Goal: Task Accomplishment & Management: Manage account settings

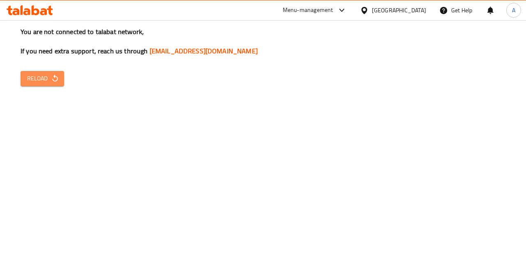
click at [41, 77] on span "Reload" at bounding box center [42, 79] width 30 height 10
click at [42, 73] on button "Reload" at bounding box center [43, 78] width 44 height 15
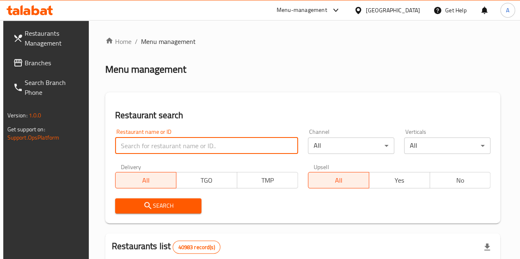
click at [180, 144] on input "search" at bounding box center [206, 146] width 183 height 16
click button "Search" at bounding box center [158, 205] width 86 height 15
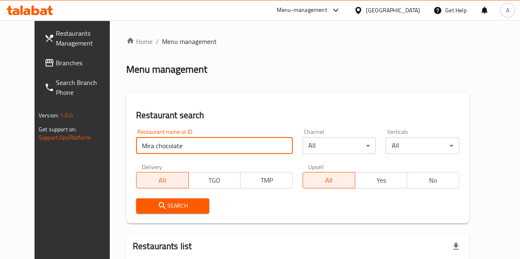
type input "Mira chocolate"
click button "Search" at bounding box center [173, 205] width 74 height 15
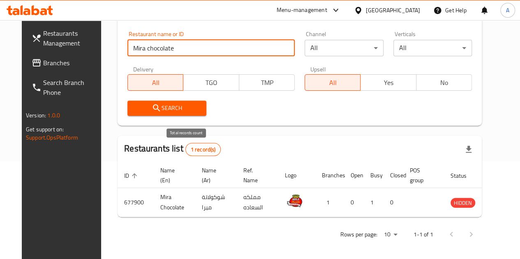
scroll to position [100, 0]
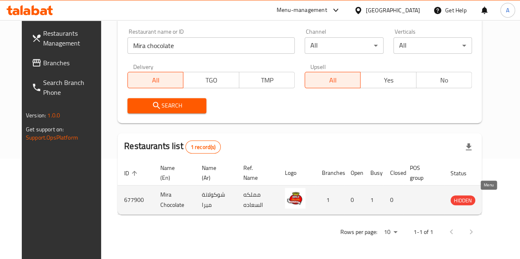
click at [494, 199] on icon "enhanced table" at bounding box center [498, 200] width 9 height 7
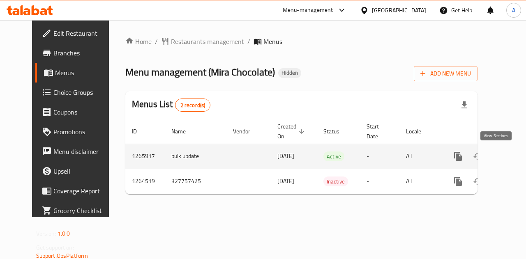
click at [512, 154] on icon "enhanced table" at bounding box center [517, 157] width 10 height 10
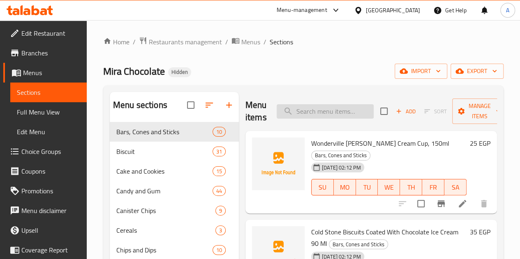
click at [290, 117] on input "search" at bounding box center [324, 111] width 97 height 14
paste input "ويمزي ايس كريم صغير"
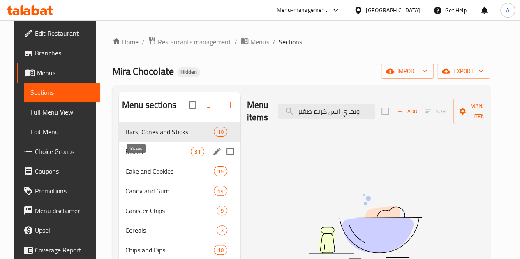
type input "ويمزي ايس كريم صغير"
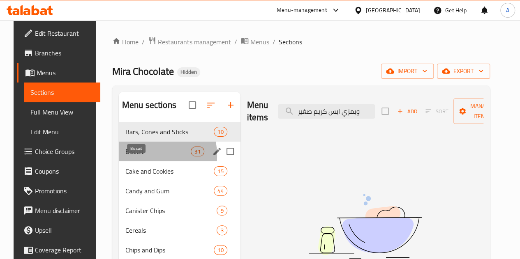
click at [129, 157] on span "Biscuit" at bounding box center [157, 152] width 65 height 10
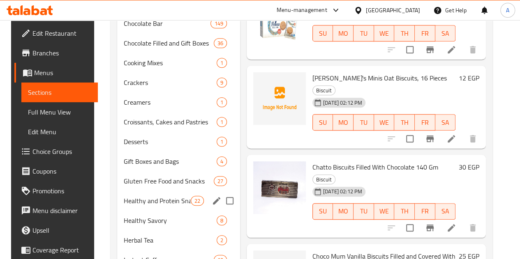
scroll to position [248, 0]
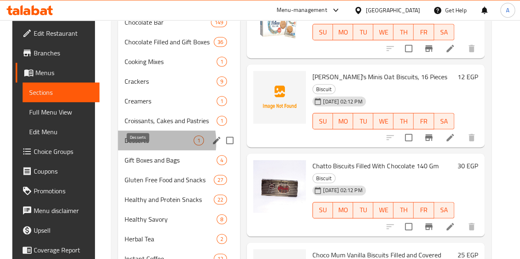
click at [133, 145] on span "Desserts" at bounding box center [158, 141] width 69 height 10
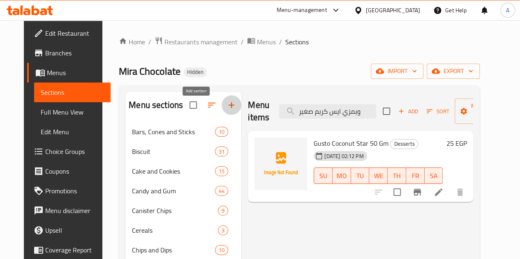
click at [228, 108] on icon "button" at bounding box center [231, 105] width 6 height 6
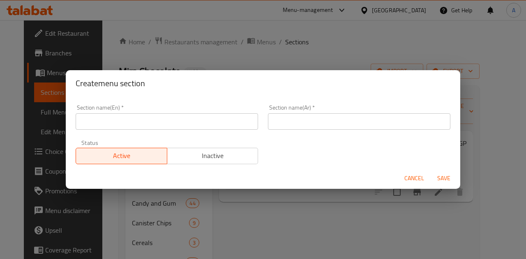
click at [214, 122] on input "text" at bounding box center [167, 121] width 182 height 16
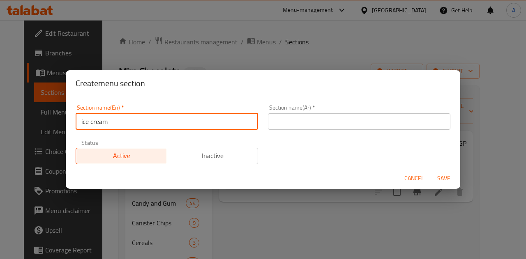
type input "ice cream"
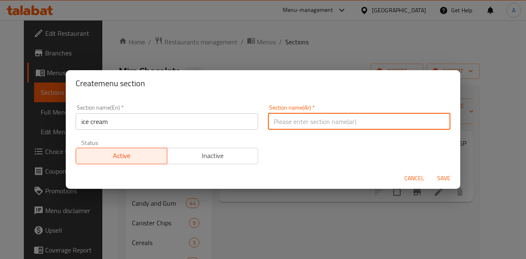
click at [314, 116] on input "text" at bounding box center [359, 121] width 182 height 16
type input "ايس كريم"
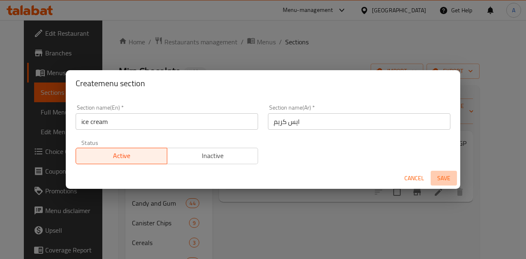
click at [435, 180] on span "Save" at bounding box center [444, 178] width 20 height 10
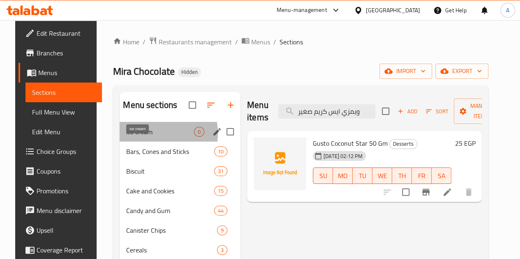
click at [145, 137] on span "ice cream" at bounding box center [160, 132] width 68 height 10
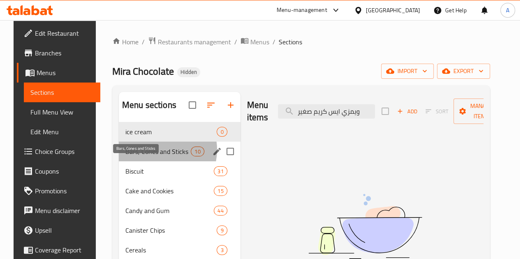
click at [149, 157] on span "Bars, Cones and Sticks" at bounding box center [157, 152] width 65 height 10
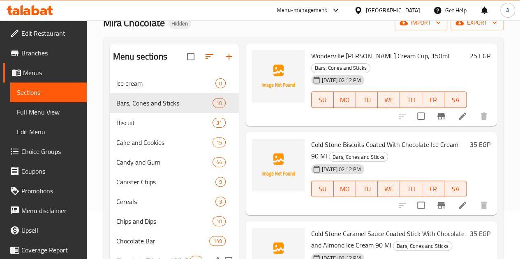
scroll to position [48, 0]
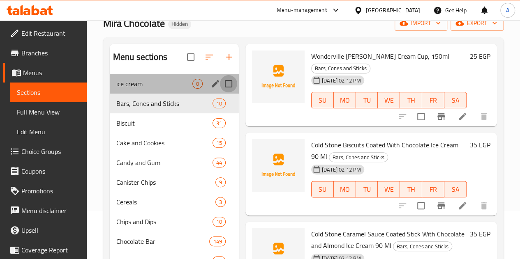
click at [220, 92] on input "Menu sections" at bounding box center [228, 83] width 17 height 17
checkbox input "true"
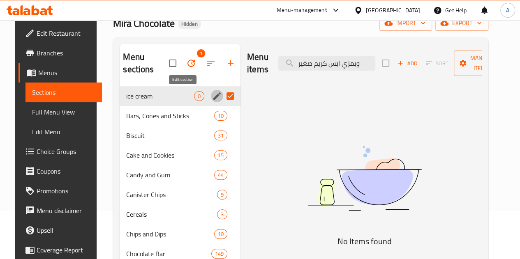
click at [211, 98] on button "edit" at bounding box center [217, 96] width 12 height 12
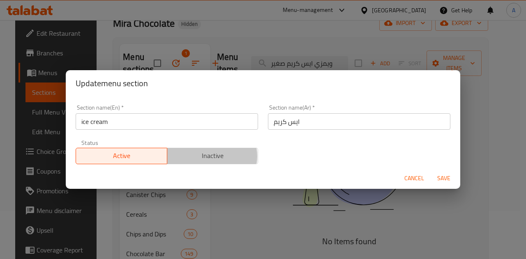
click at [207, 156] on span "Inactive" at bounding box center [212, 156] width 85 height 12
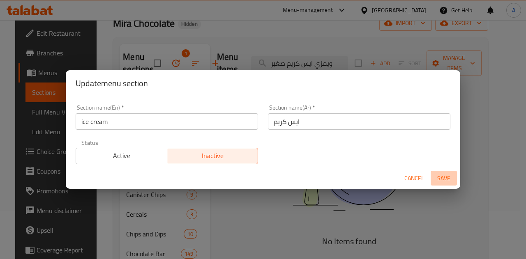
click at [443, 183] on span "Save" at bounding box center [444, 178] width 20 height 10
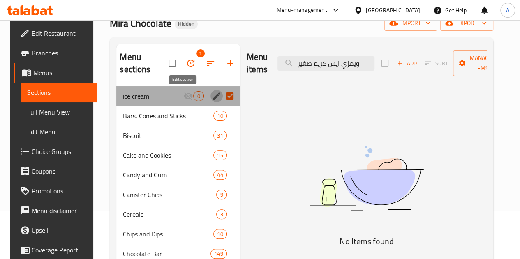
click at [212, 95] on icon "edit" at bounding box center [217, 96] width 10 height 10
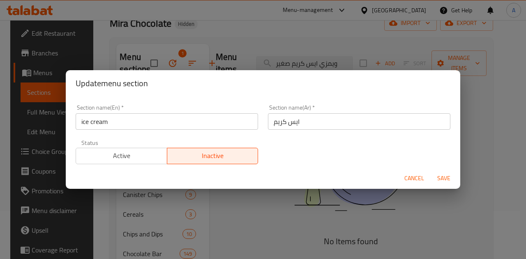
click at [362, 234] on div "Update menu section Section name(En)   * ice cream Section name(En) * Section n…" at bounding box center [263, 129] width 526 height 259
click at [408, 181] on span "Cancel" at bounding box center [414, 178] width 20 height 10
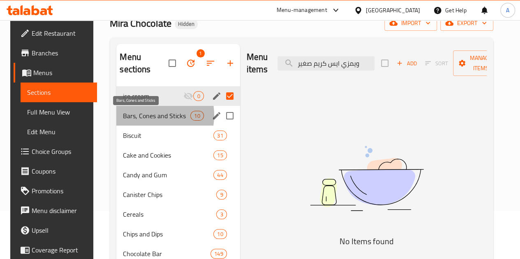
click at [139, 115] on span "Bars, Cones and Sticks" at bounding box center [156, 116] width 67 height 10
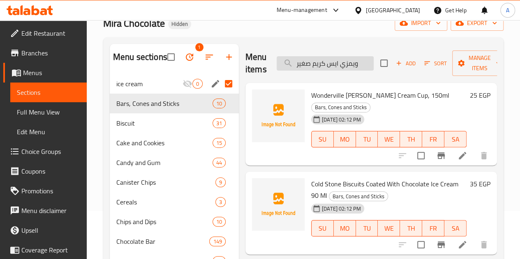
click at [302, 62] on input "ويمزي ايس كريم صغير" at bounding box center [324, 63] width 97 height 14
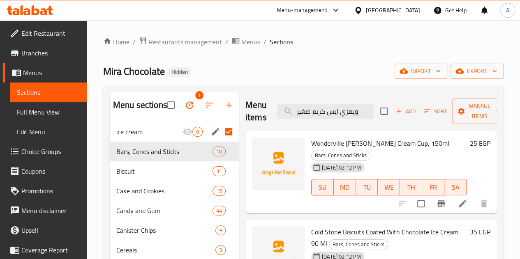
scroll to position [10, 0]
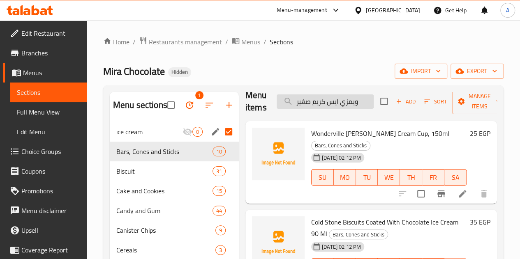
click at [308, 100] on input "ويمزي ايس كريم صغير" at bounding box center [324, 101] width 97 height 14
paste input "در فيل نص لت"
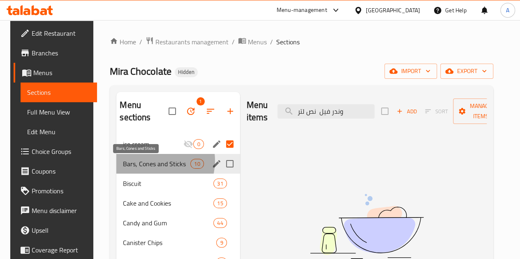
click at [151, 161] on span "Bars, Cones and Sticks" at bounding box center [156, 164] width 67 height 10
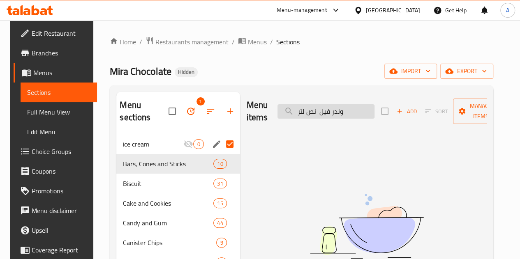
click at [328, 113] on input "وندر فيل نص لتر" at bounding box center [325, 111] width 97 height 14
type input "و"
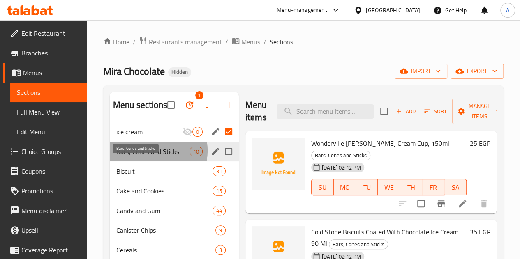
click at [151, 157] on span "Bars, Cones and Sticks" at bounding box center [152, 152] width 73 height 10
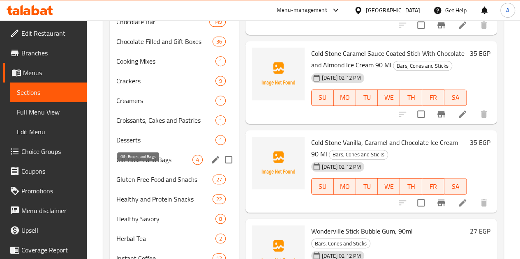
click at [159, 165] on span "Gift Boxes and Bags" at bounding box center [154, 160] width 76 height 10
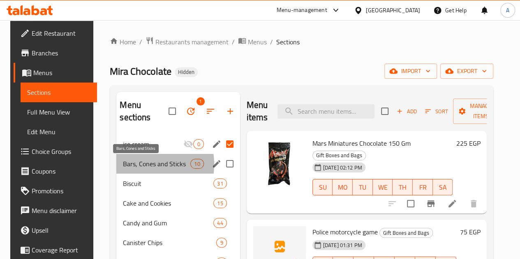
click at [132, 164] on span "Bars, Cones and Sticks" at bounding box center [156, 164] width 67 height 10
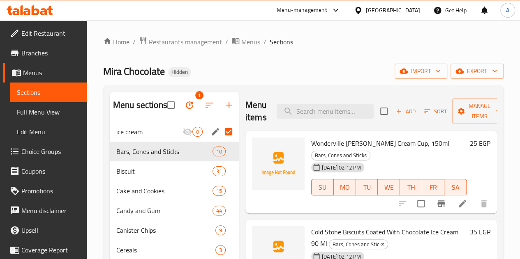
click at [256, 69] on div "Mira Chocolate Hidden import export" at bounding box center [303, 71] width 400 height 15
click at [184, 110] on icon "button" at bounding box center [189, 105] width 10 height 10
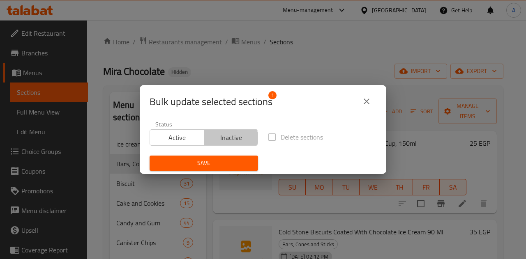
click at [224, 141] on span "Inactive" at bounding box center [231, 138] width 48 height 12
click at [244, 58] on div "Bulk update selected sections 1 Status Active Inactive Delete sections Save" at bounding box center [263, 129] width 526 height 259
click at [368, 101] on icon "close" at bounding box center [367, 102] width 10 height 10
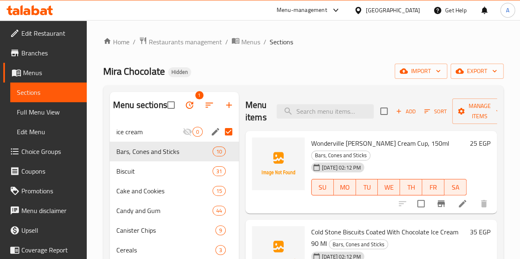
click at [343, 70] on div "Mira Chocolate Hidden import export" at bounding box center [303, 71] width 400 height 15
click at [59, 81] on link "Menus" at bounding box center [44, 73] width 83 height 20
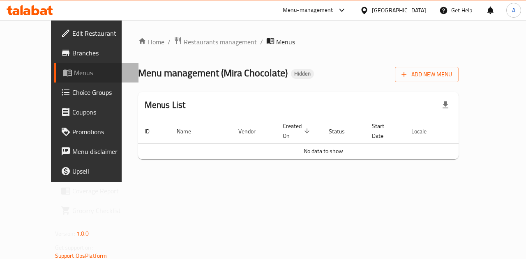
click at [74, 72] on span "Menus" at bounding box center [103, 73] width 58 height 10
click at [74, 74] on span "Menus" at bounding box center [103, 73] width 58 height 10
click at [255, 182] on div "Home / Restaurants management / Menus Menu management ( Mira Chocolate ) Hidden…" at bounding box center [299, 101] width 354 height 162
click at [74, 68] on span "Menus" at bounding box center [103, 73] width 58 height 10
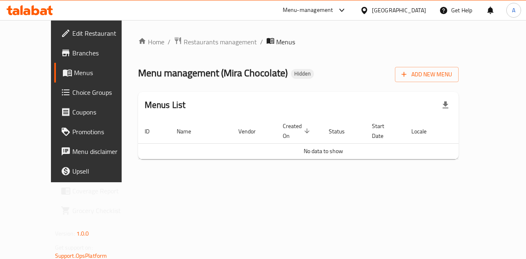
click at [74, 68] on span "Menus" at bounding box center [103, 73] width 58 height 10
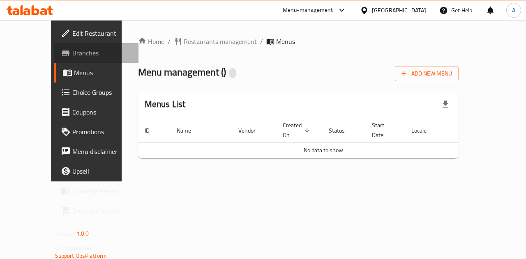
click at [72, 57] on span "Branches" at bounding box center [102, 53] width 60 height 10
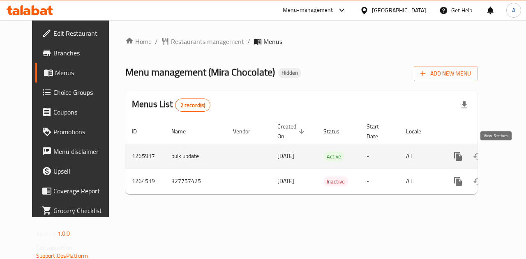
click at [514, 154] on icon "enhanced table" at bounding box center [517, 156] width 7 height 7
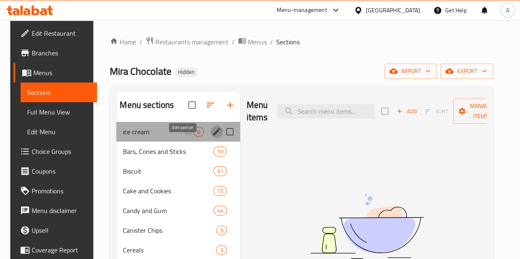
click at [212, 137] on icon "edit" at bounding box center [217, 132] width 10 height 10
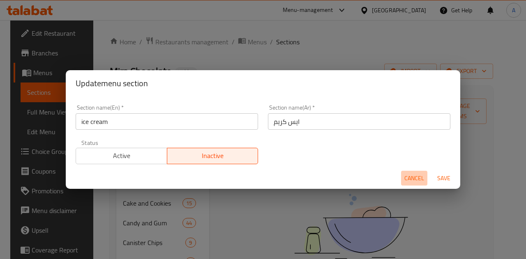
click at [414, 177] on span "Cancel" at bounding box center [414, 178] width 20 height 10
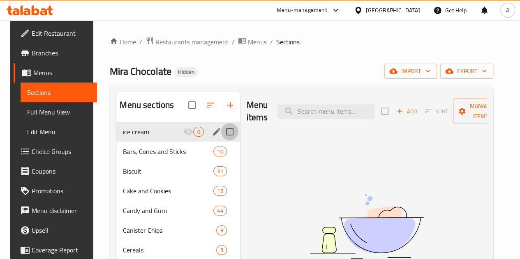
click at [221, 140] on input "Menu sections" at bounding box center [229, 131] width 17 height 17
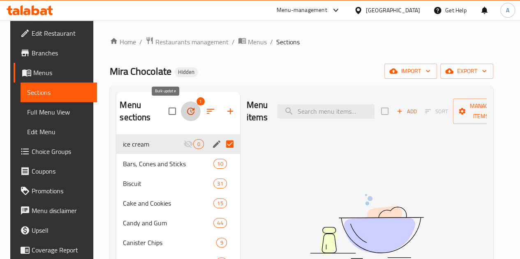
click at [186, 112] on icon "button" at bounding box center [191, 111] width 10 height 10
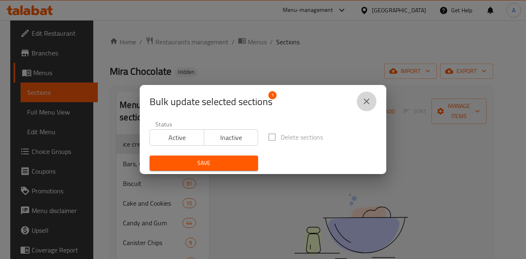
click at [367, 101] on icon "close" at bounding box center [367, 102] width 6 height 6
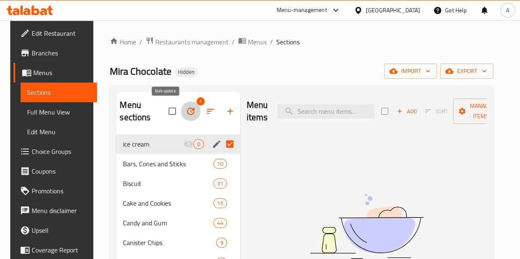
click at [187, 110] on icon "button" at bounding box center [190, 111] width 7 height 7
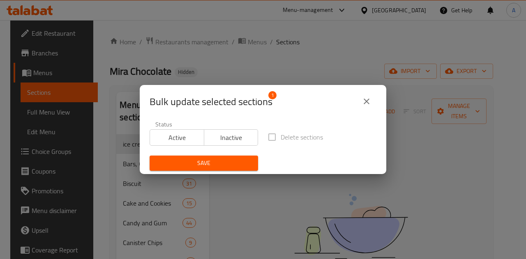
click at [268, 139] on label "Delete sections" at bounding box center [293, 137] width 60 height 17
click at [215, 138] on span "Inactive" at bounding box center [231, 138] width 48 height 12
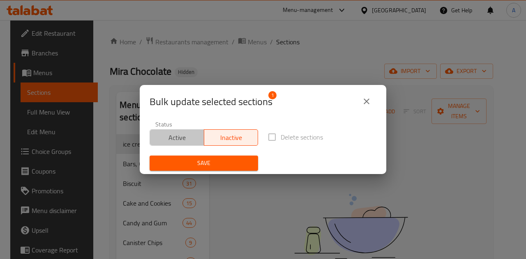
click at [177, 137] on span "Active" at bounding box center [177, 138] width 48 height 12
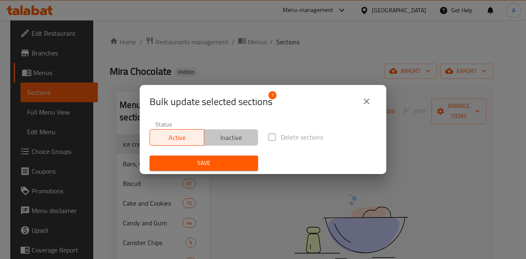
click at [233, 136] on span "Inactive" at bounding box center [231, 138] width 48 height 12
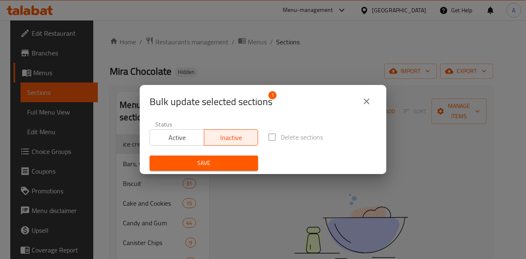
click at [268, 137] on label "Delete sections" at bounding box center [293, 137] width 60 height 17
click at [367, 100] on icon "close" at bounding box center [367, 102] width 10 height 10
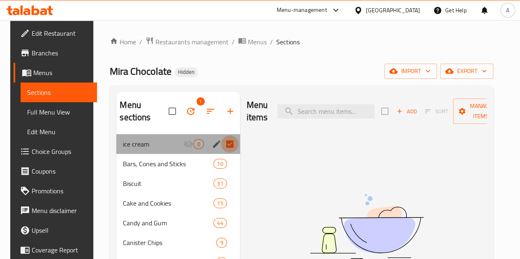
click at [221, 146] on input "Menu sections" at bounding box center [229, 144] width 17 height 17
checkbox input "false"
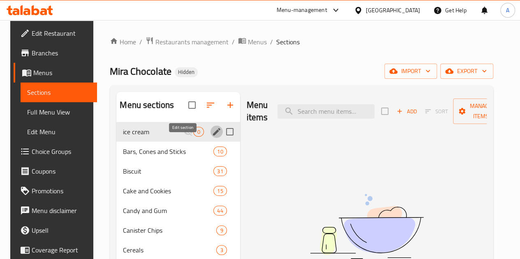
click at [213, 136] on icon "edit" at bounding box center [216, 131] width 7 height 7
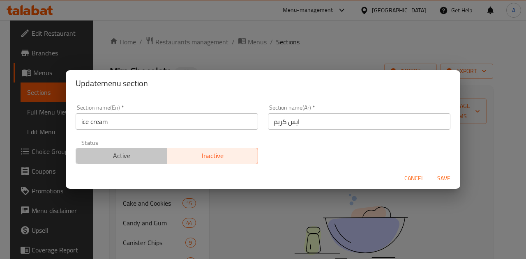
click at [134, 153] on span "Active" at bounding box center [121, 156] width 85 height 12
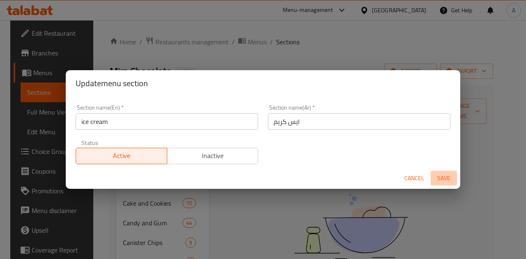
click at [436, 177] on span "Save" at bounding box center [444, 178] width 20 height 10
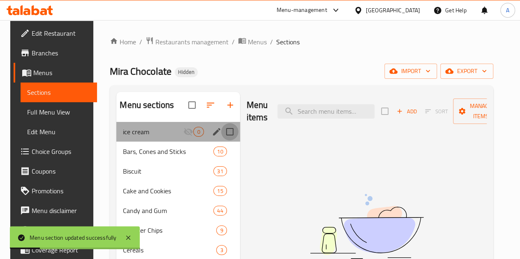
click at [221, 140] on input "Menu sections" at bounding box center [229, 131] width 17 height 17
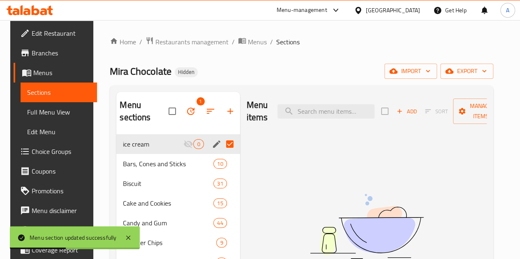
click at [221, 145] on input "Menu sections" at bounding box center [229, 144] width 17 height 17
checkbox input "false"
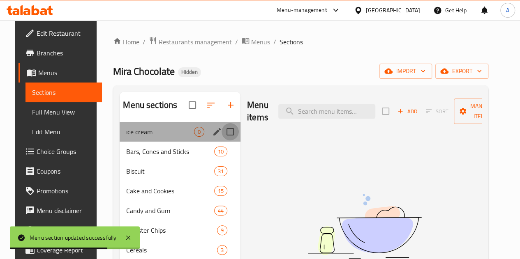
click at [221, 140] on input "Menu sections" at bounding box center [229, 131] width 17 height 17
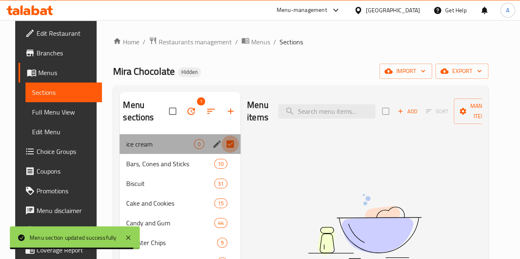
click at [221, 144] on input "Menu sections" at bounding box center [229, 144] width 17 height 17
checkbox input "false"
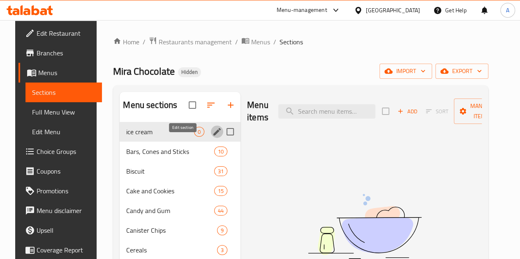
click at [212, 137] on icon "edit" at bounding box center [217, 132] width 10 height 10
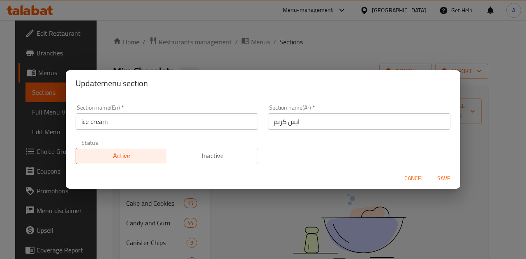
drag, startPoint x: 207, startPoint y: 165, endPoint x: 202, endPoint y: 159, distance: 7.9
click at [202, 159] on div "Status Active Inactive" at bounding box center [167, 152] width 192 height 35
click at [202, 159] on span "Inactive" at bounding box center [212, 156] width 85 height 12
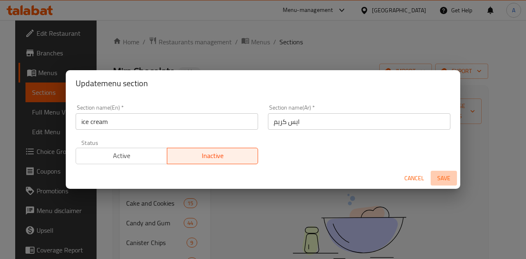
click at [435, 180] on span "Save" at bounding box center [444, 178] width 20 height 10
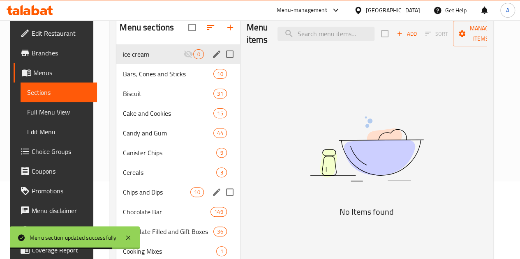
scroll to position [102, 0]
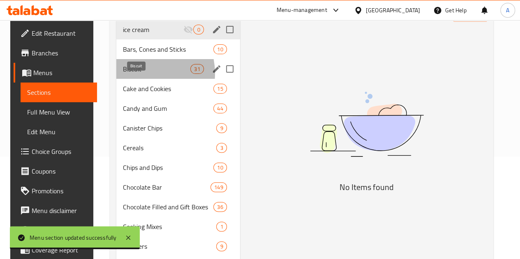
click at [134, 74] on span "Biscuit" at bounding box center [156, 69] width 67 height 10
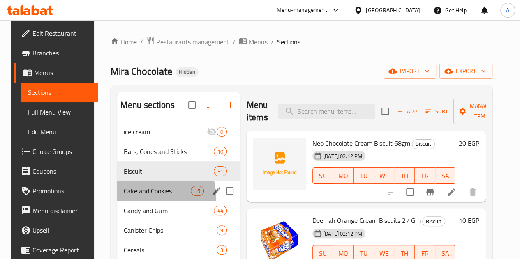
click at [136, 201] on div "Cake and Cookies 15" at bounding box center [178, 191] width 123 height 20
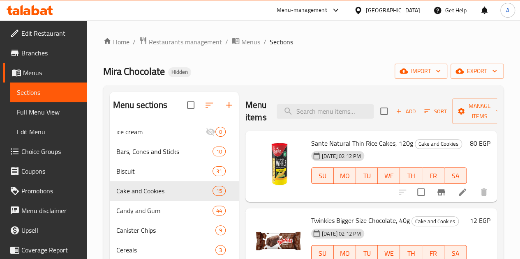
click at [308, 193] on div "Sante Natural Thin Rice Cakes, 120g Cake and Cookies 20-11-2024 02:12 PM SU MO …" at bounding box center [389, 166] width 162 height 65
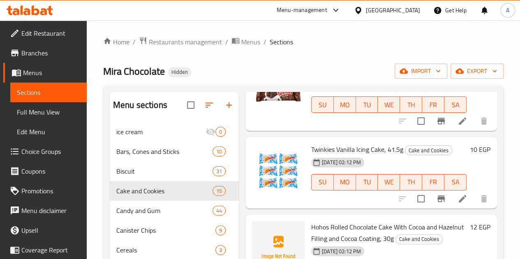
click at [240, 68] on div "Mira Chocolate Hidden import export" at bounding box center [303, 71] width 400 height 15
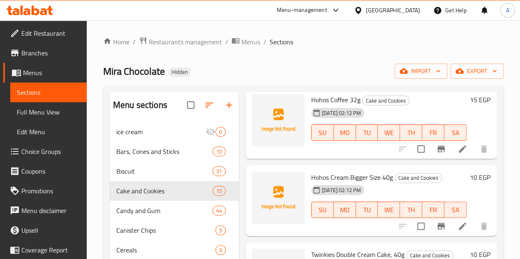
scroll to position [415, 0]
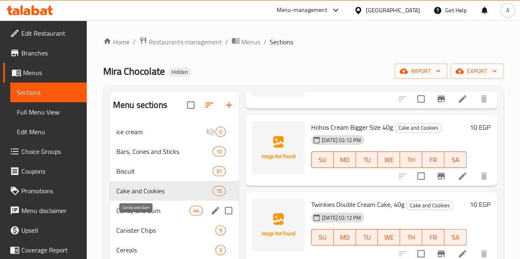
click at [127, 216] on span "Candy and Gum" at bounding box center [152, 211] width 73 height 10
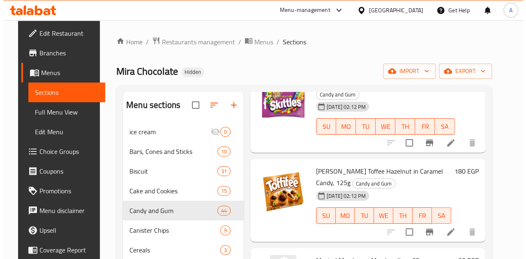
scroll to position [49, 0]
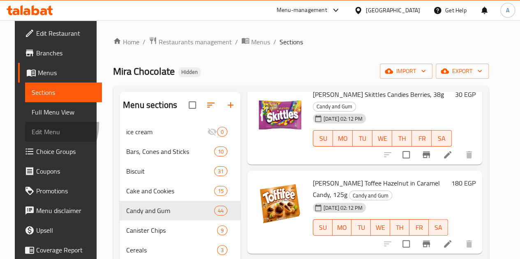
click at [30, 124] on link "Edit Menu" at bounding box center [63, 132] width 76 height 20
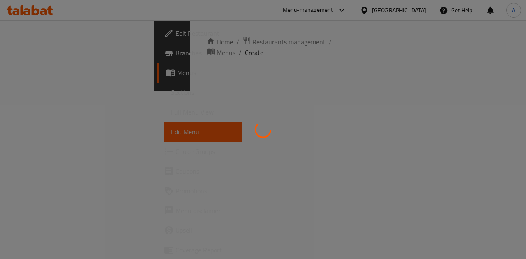
click at [36, 78] on div at bounding box center [263, 129] width 526 height 259
click at [32, 70] on div at bounding box center [263, 129] width 526 height 259
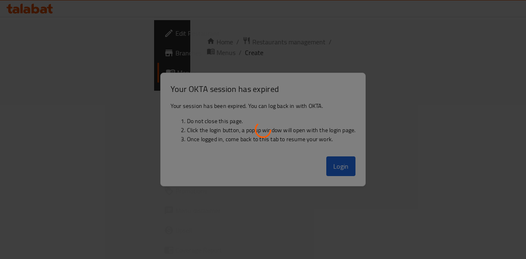
click at [346, 166] on div at bounding box center [263, 129] width 526 height 259
click at [338, 164] on div at bounding box center [263, 129] width 526 height 259
click at [306, 166] on div at bounding box center [263, 129] width 526 height 259
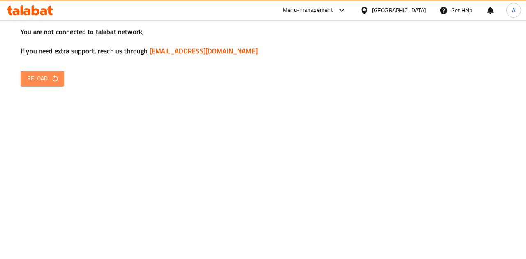
click at [44, 82] on span "Reload" at bounding box center [42, 79] width 30 height 10
click at [44, 81] on span "Reload" at bounding box center [42, 79] width 30 height 10
click at [54, 70] on div "You are not connected to talabat network, If you need extra support, reach us t…" at bounding box center [263, 129] width 526 height 259
click at [53, 77] on icon "button" at bounding box center [54, 78] width 5 height 7
click at [42, 83] on span "Reload" at bounding box center [42, 79] width 30 height 10
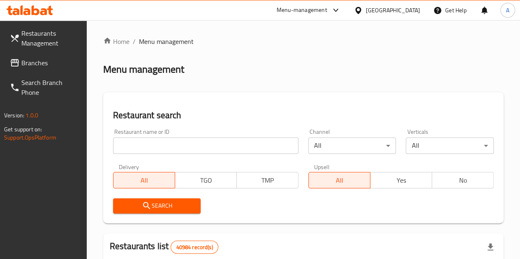
click at [270, 74] on div "Menu management" at bounding box center [303, 69] width 400 height 13
